Goal: Transaction & Acquisition: Purchase product/service

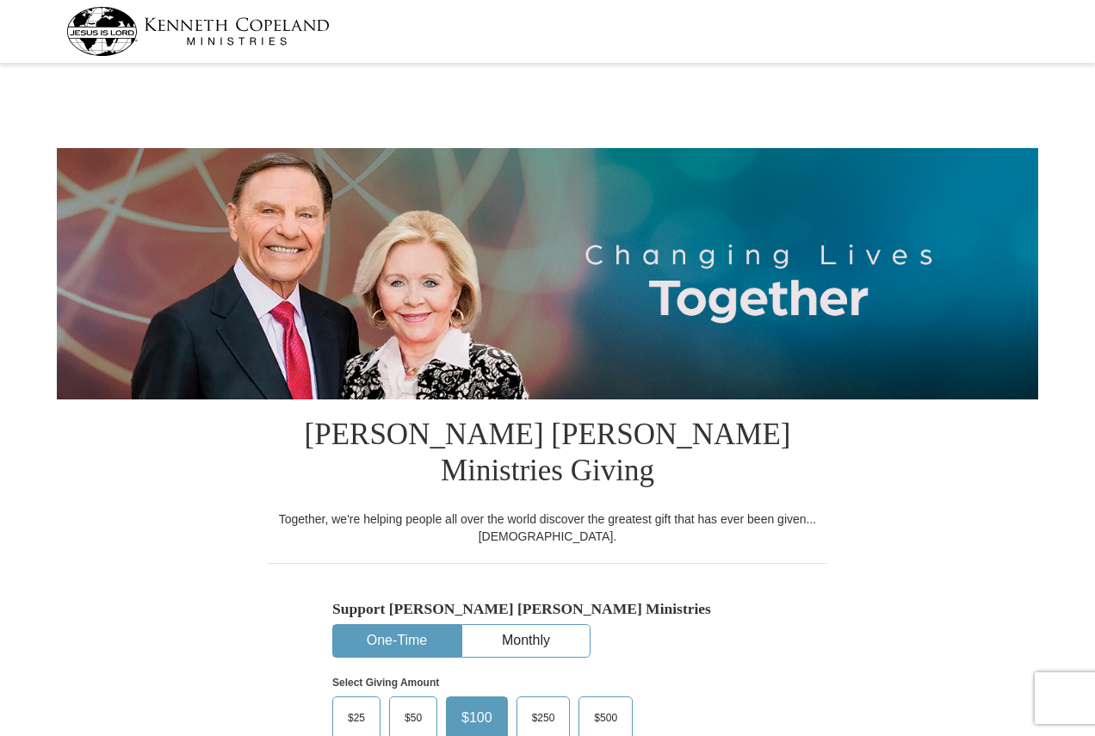
select select "PA"
type input "20"
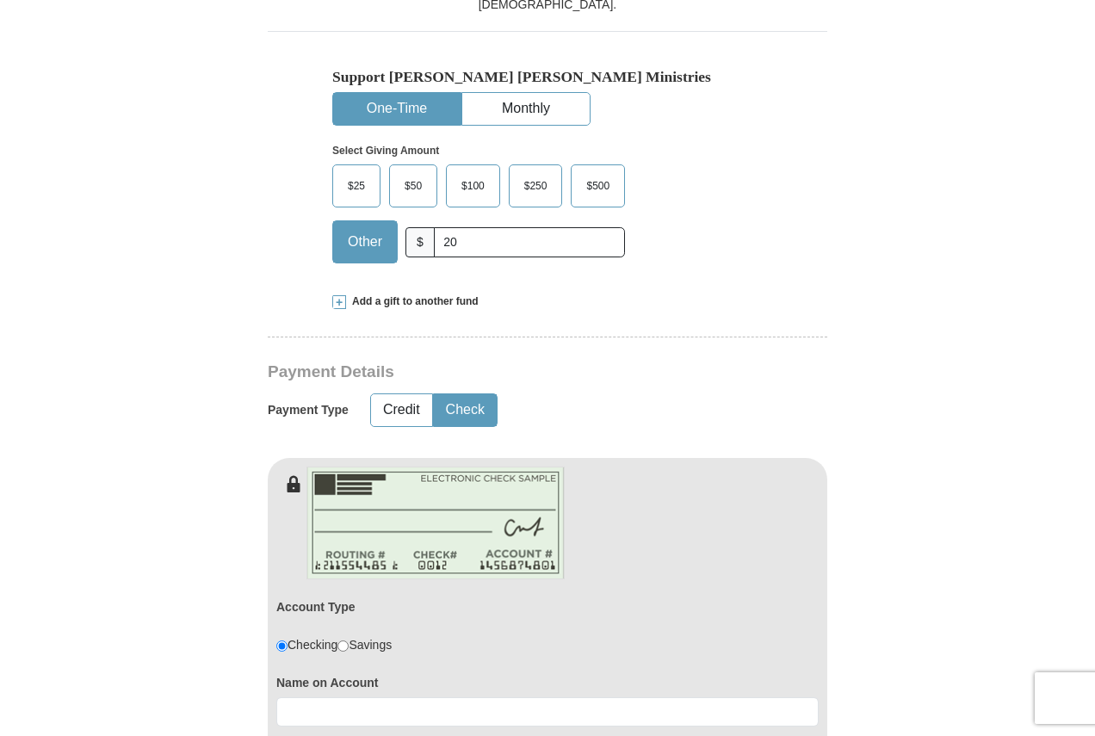
scroll to position [603, 0]
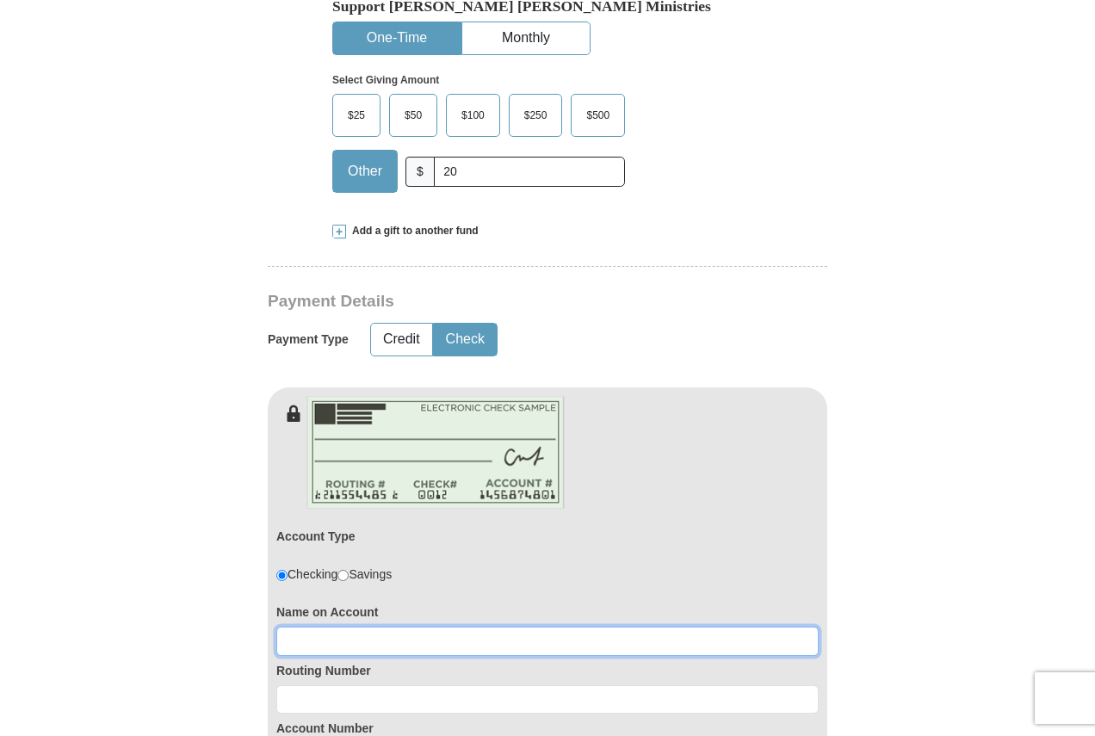
click at [345, 627] on input at bounding box center [547, 641] width 543 height 29
type input "THomas D Howard"
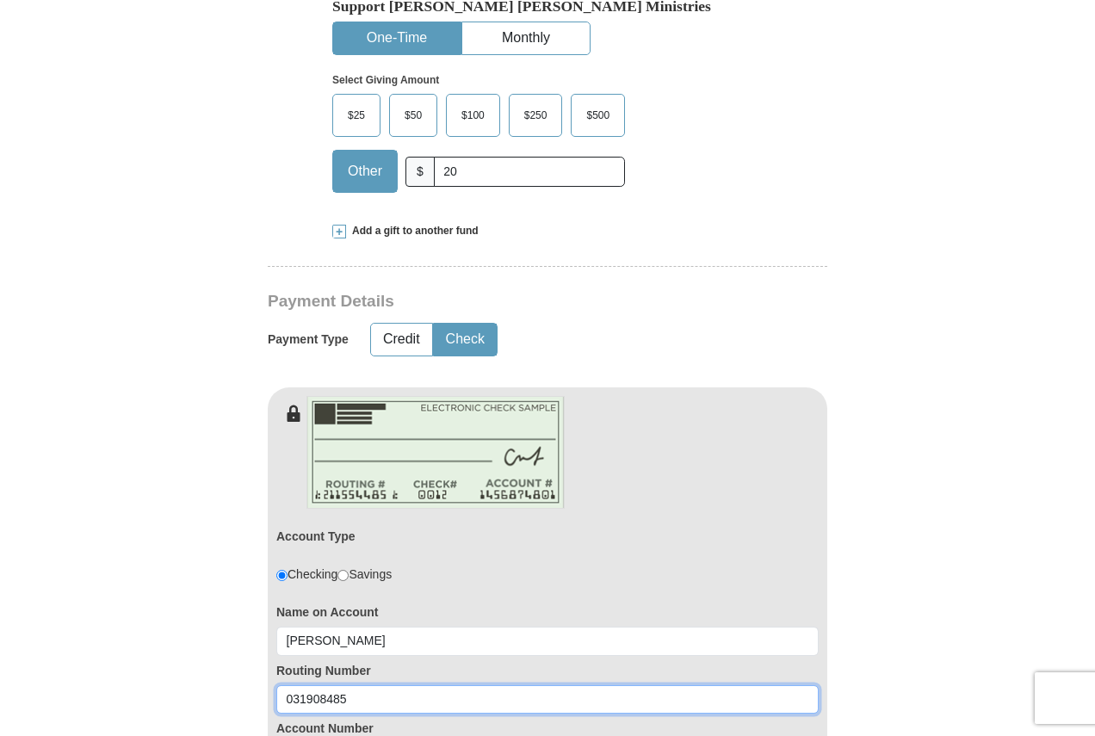
type input "031908485"
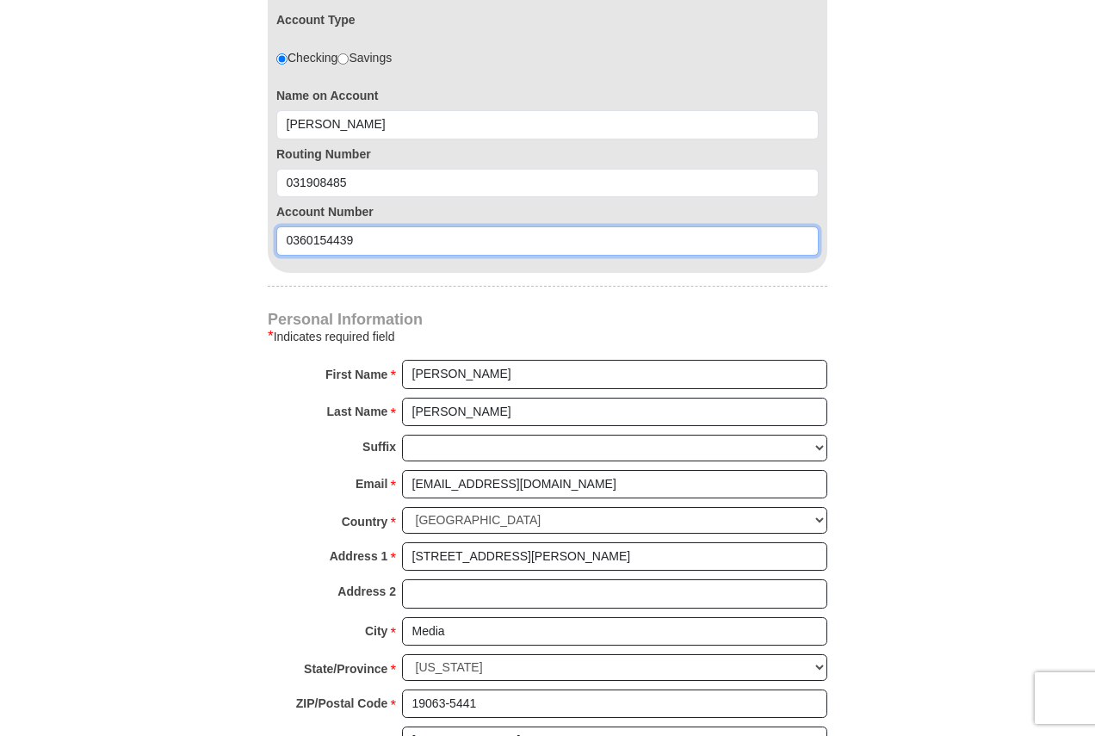
scroll to position [1378, 0]
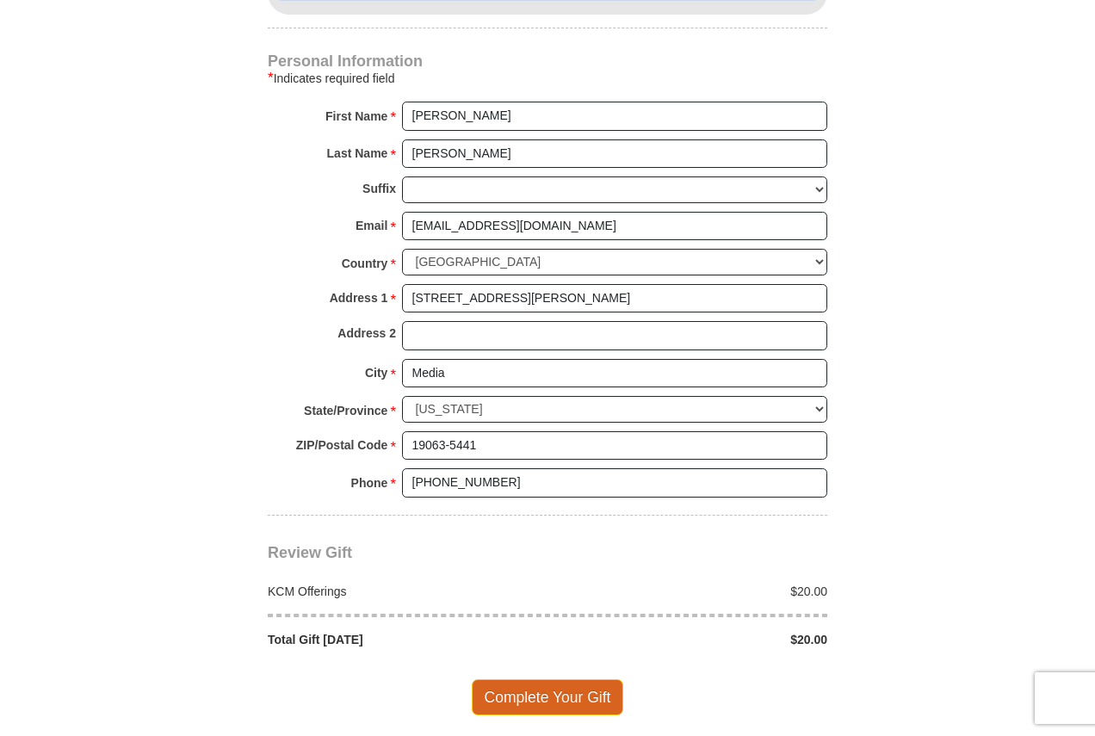
type input "0360154439"
click at [509, 679] on span "Complete Your Gift" at bounding box center [548, 697] width 152 height 36
